Goal: Transaction & Acquisition: Purchase product/service

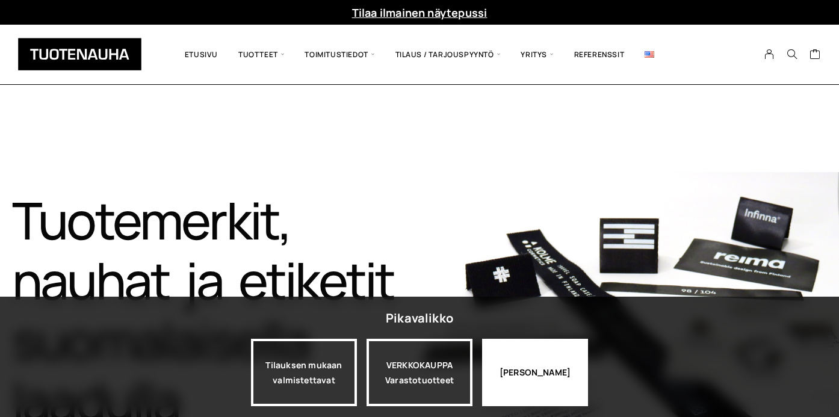
click at [541, 371] on div "Jatka katselua" at bounding box center [535, 372] width 106 height 67
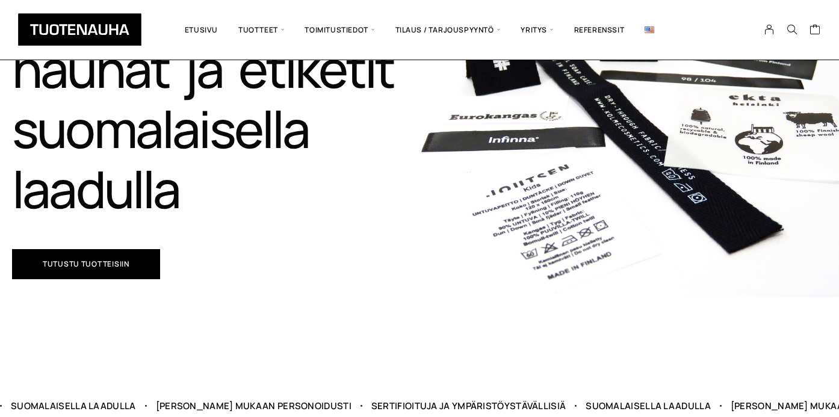
scroll to position [248, 0]
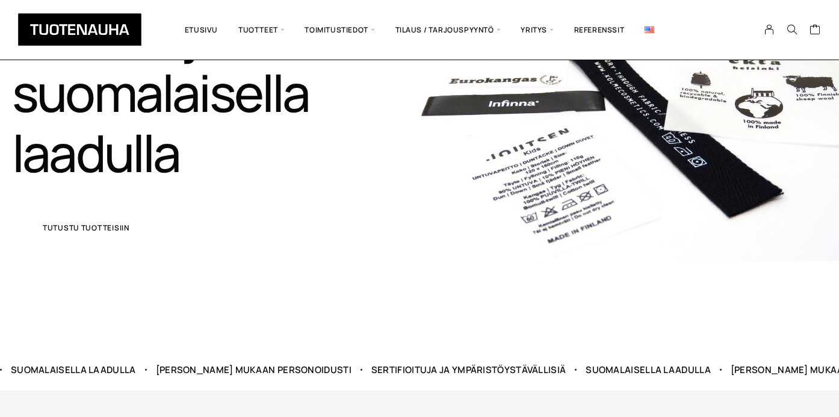
click at [104, 234] on link "Tutustu tuotteisiin" at bounding box center [86, 228] width 148 height 30
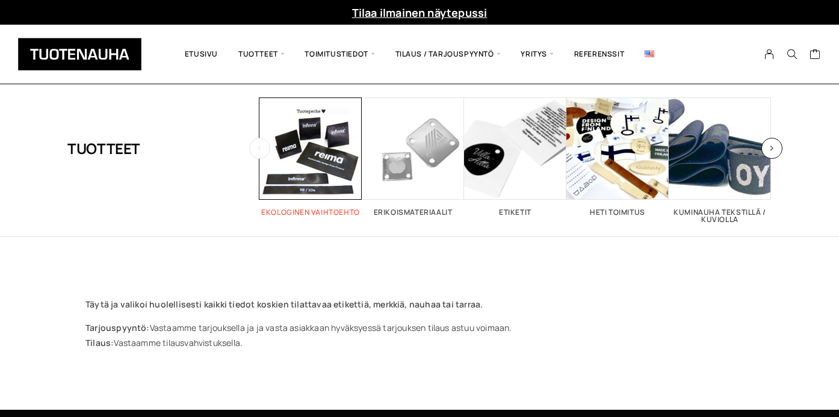
click at [296, 180] on span "Visit product category Ekologinen vaihtoehto" at bounding box center [310, 149] width 102 height 102
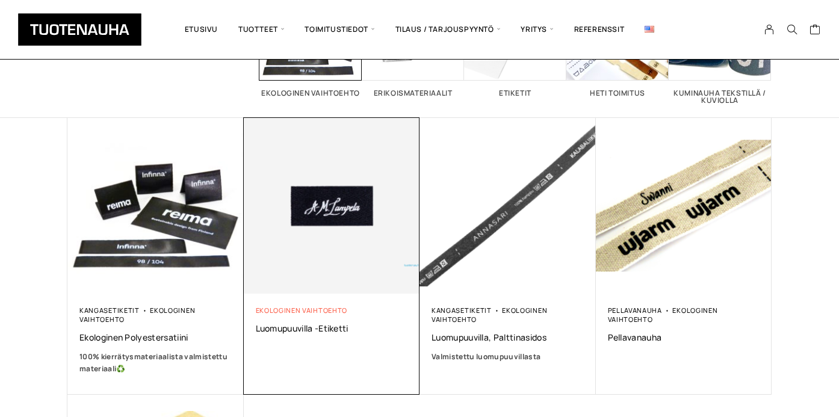
scroll to position [140, 0]
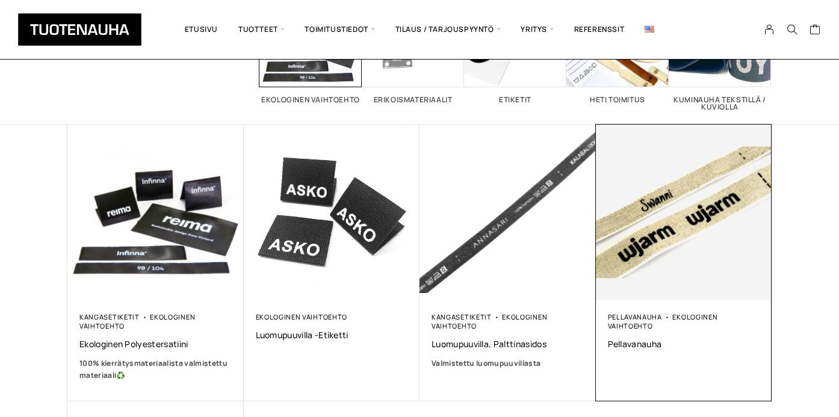
click at [718, 261] on img at bounding box center [684, 213] width 176 height 176
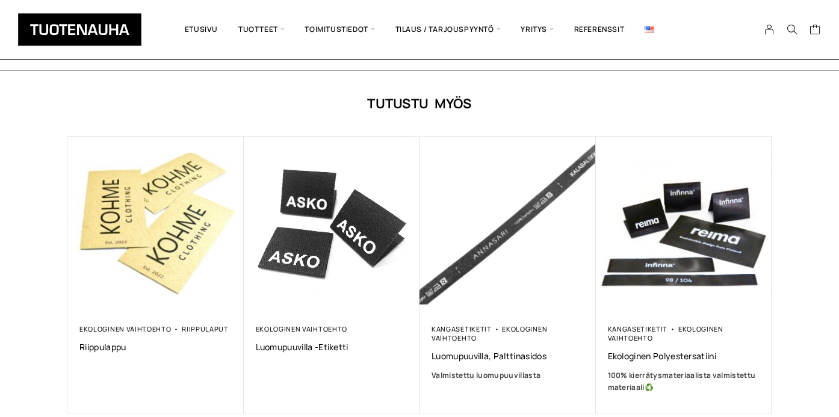
scroll to position [637, 0]
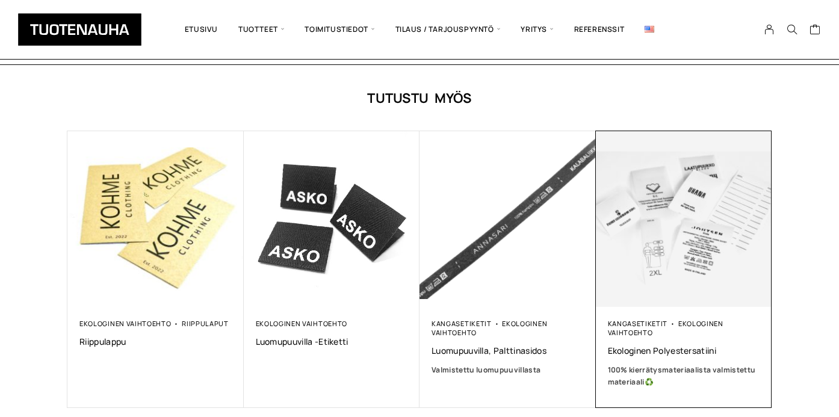
click at [653, 213] on img at bounding box center [683, 218] width 185 height 185
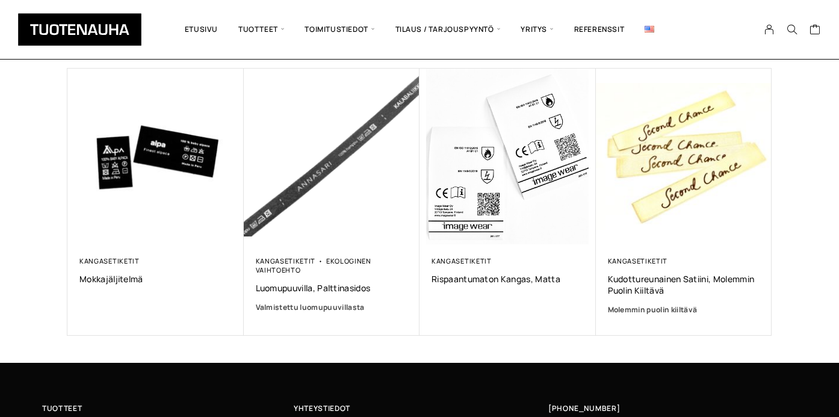
scroll to position [1076, 0]
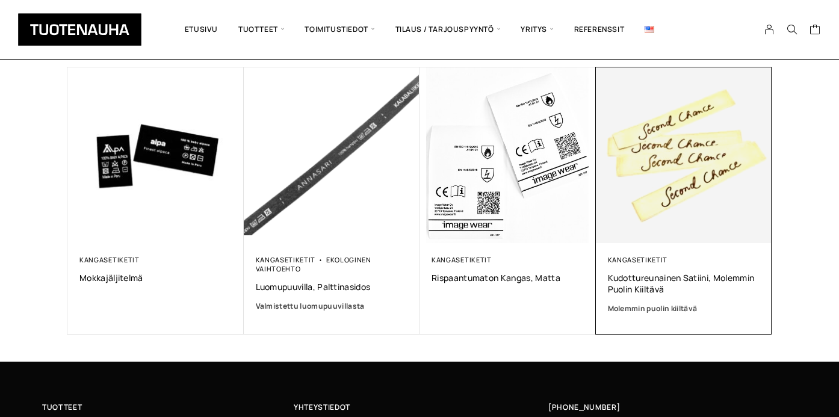
click at [702, 214] on img at bounding box center [684, 155] width 176 height 176
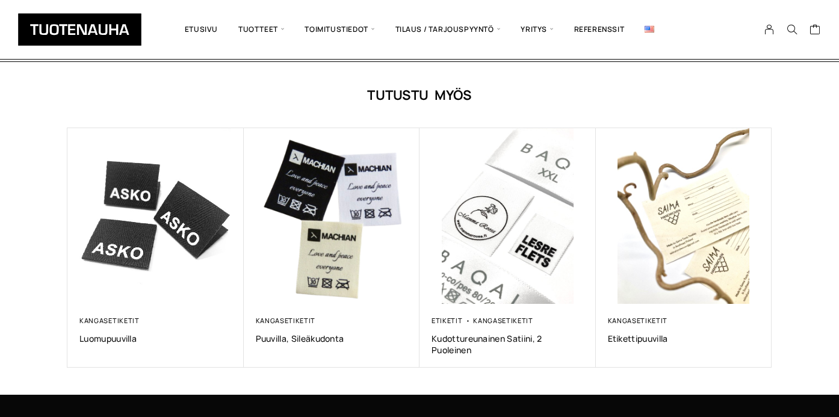
scroll to position [922, 0]
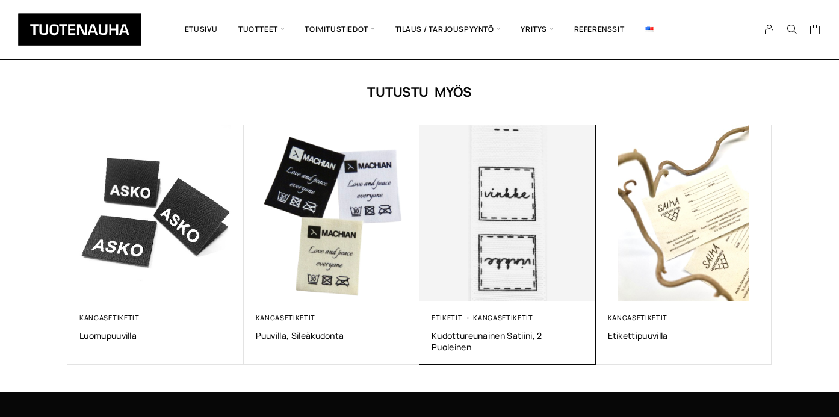
click at [553, 242] on img at bounding box center [507, 213] width 185 height 185
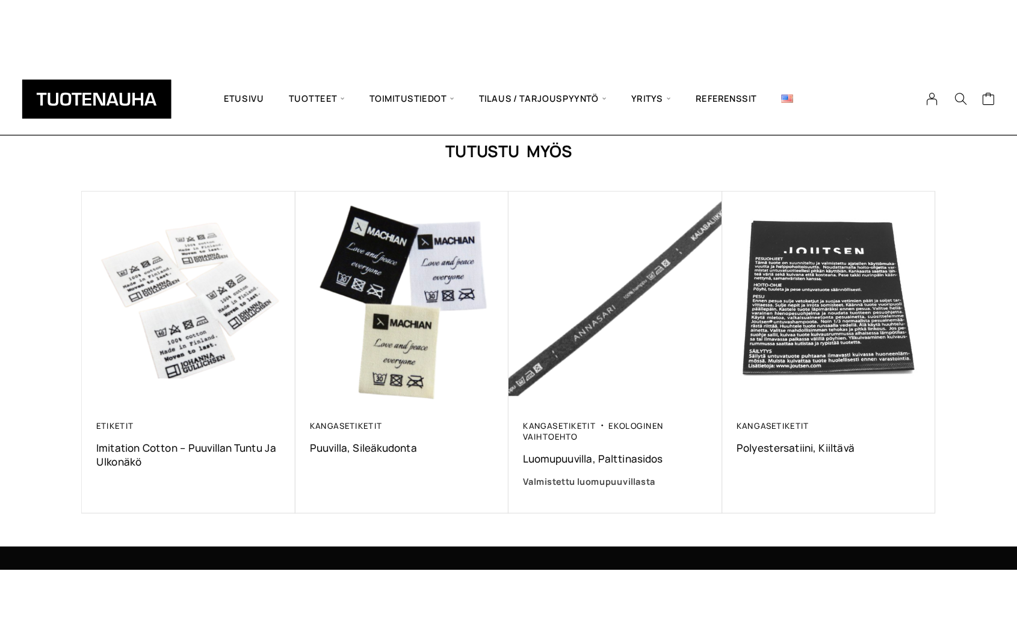
scroll to position [774, 0]
